Goal: Navigation & Orientation: Find specific page/section

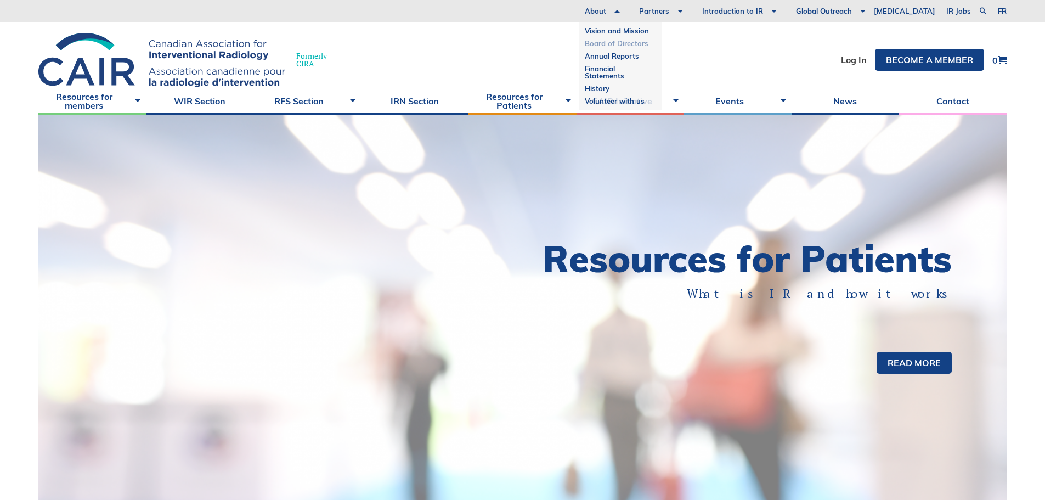
click at [633, 38] on link "Board of Directors" at bounding box center [620, 43] width 71 height 13
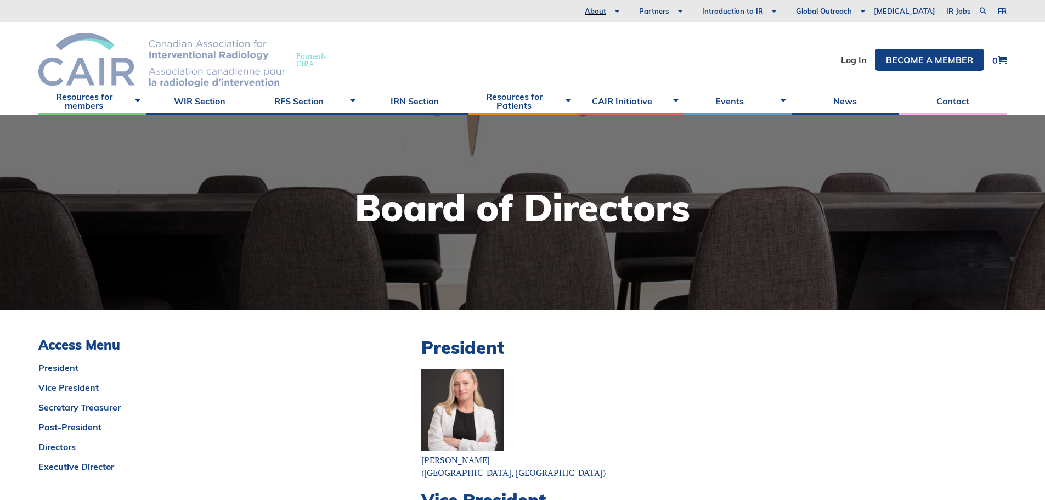
click at [97, 56] on img at bounding box center [161, 60] width 247 height 54
